Goal: Task Accomplishment & Management: Use online tool/utility

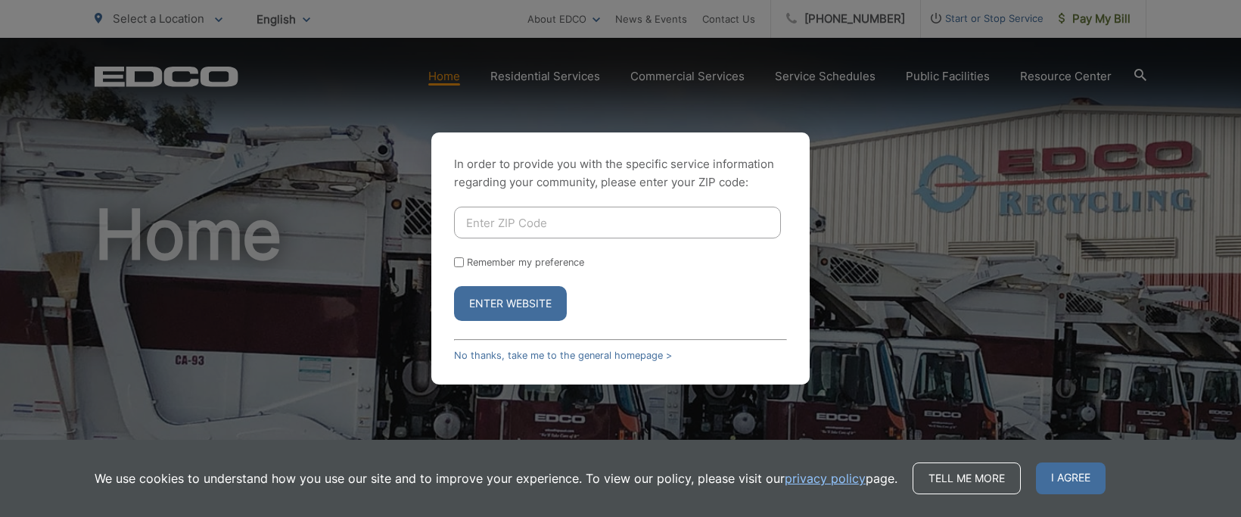
click at [575, 230] on input "Enter ZIP Code" at bounding box center [617, 223] width 327 height 32
type input "91901"
click at [456, 264] on input "Remember my preference" at bounding box center [459, 262] width 10 height 10
checkbox input "true"
click at [478, 298] on button "Enter Website" at bounding box center [510, 303] width 113 height 35
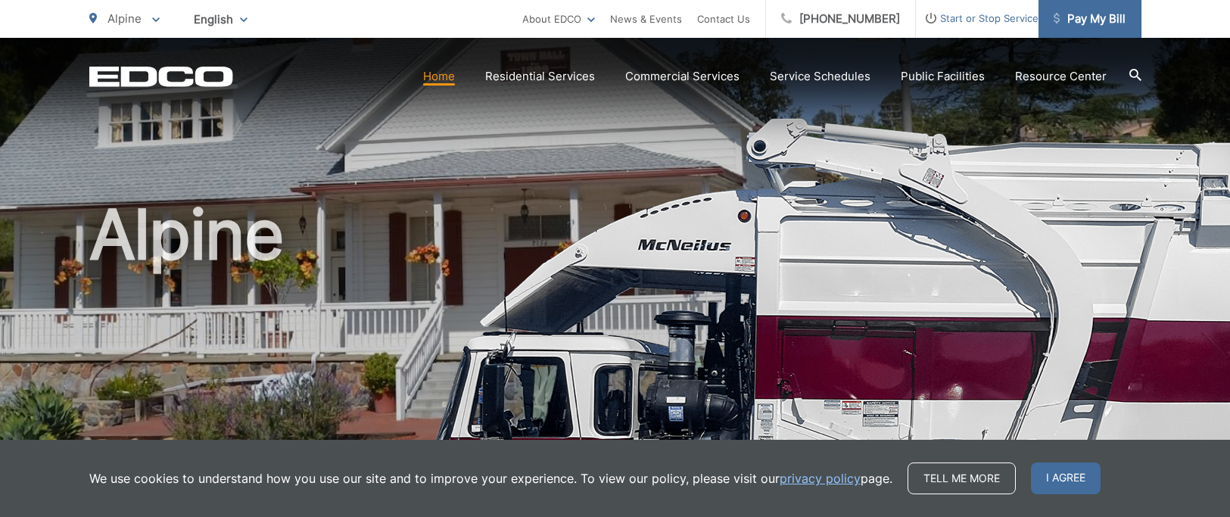
click at [1083, 20] on span "Pay My Bill" at bounding box center [1089, 19] width 72 height 18
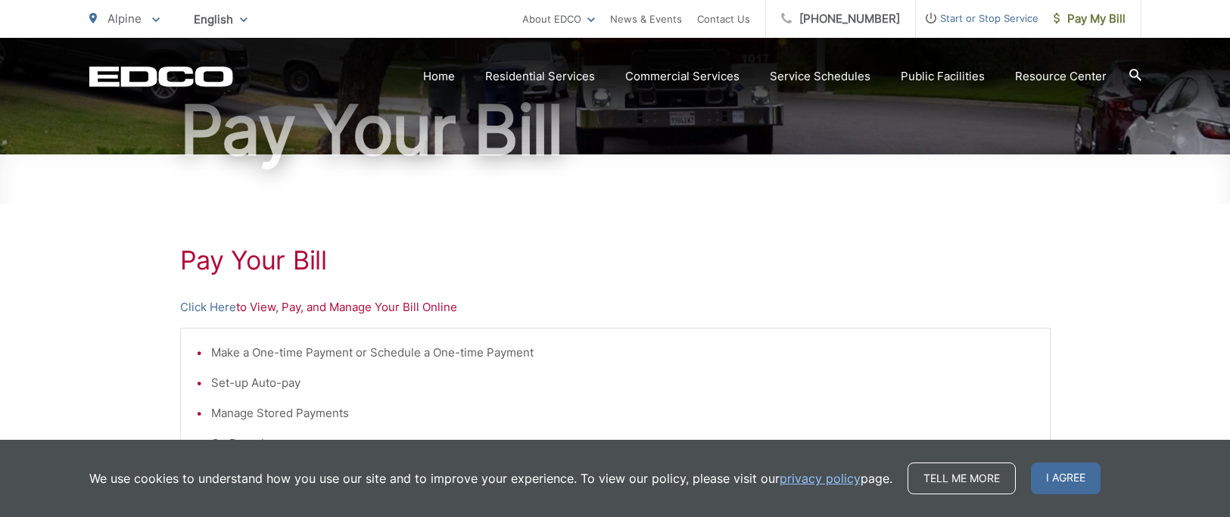
scroll to position [151, 0]
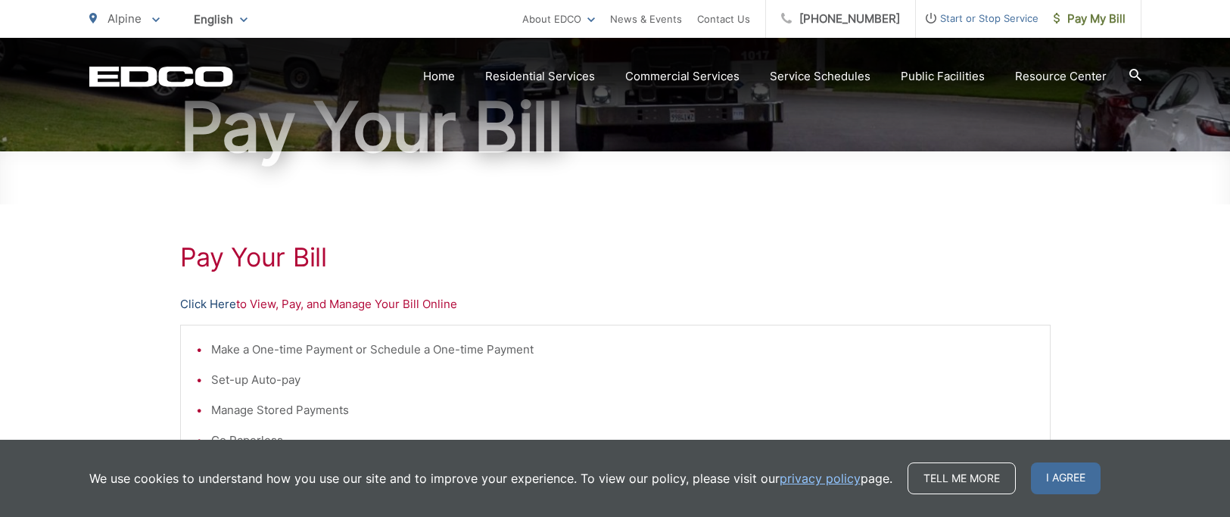
click at [210, 300] on link "Click Here" at bounding box center [208, 304] width 56 height 18
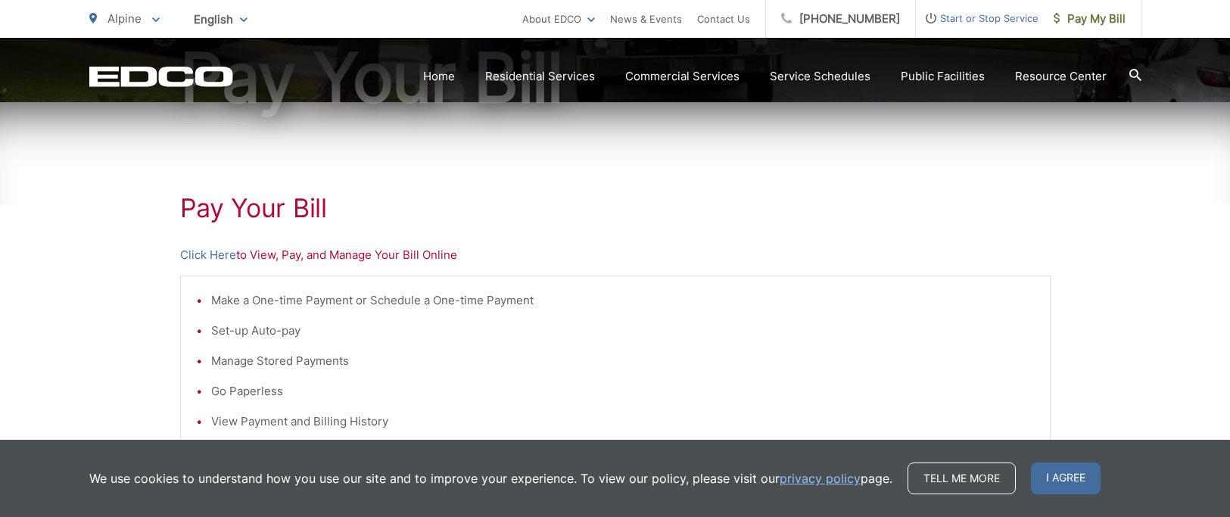
scroll to position [227, 0]
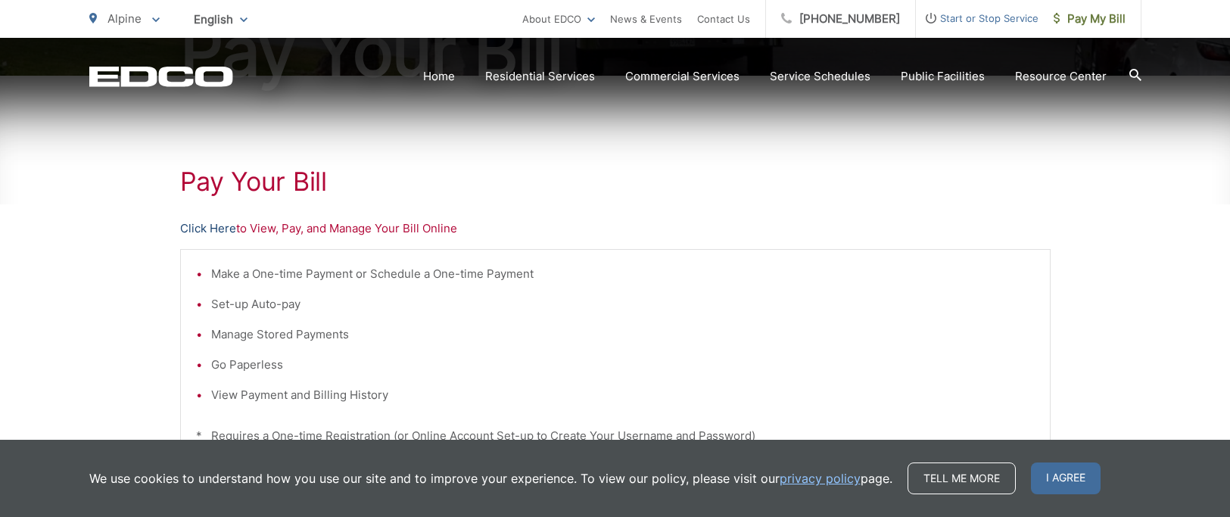
click at [219, 229] on link "Click Here" at bounding box center [208, 228] width 56 height 18
